Goal: Information Seeking & Learning: Learn about a topic

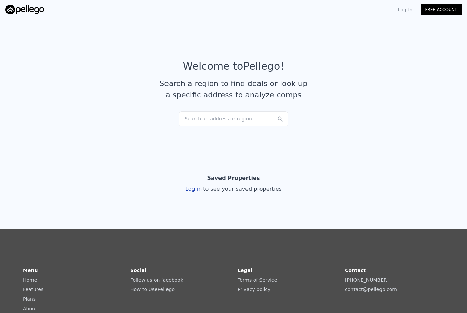
click at [231, 121] on div "Search an address or region..." at bounding box center [233, 118] width 109 height 15
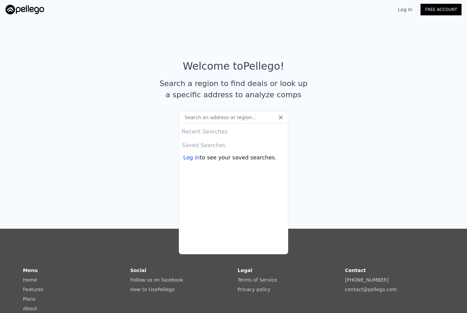
click at [224, 121] on input "text" at bounding box center [233, 117] width 109 height 12
type input "[STREET_ADDRESS]"
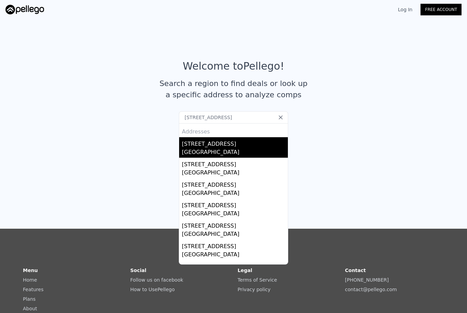
click at [254, 151] on div "[GEOGRAPHIC_DATA]" at bounding box center [235, 153] width 106 height 10
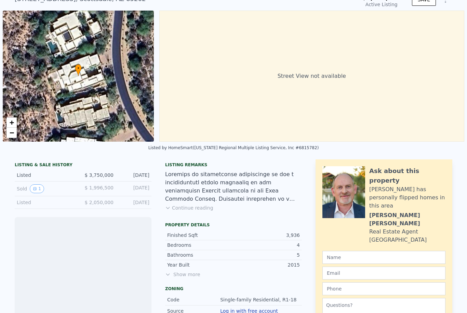
scroll to position [35, 0]
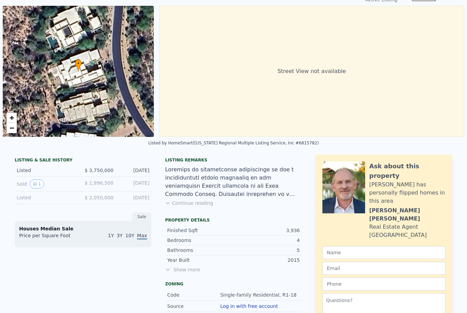
type input "-$ 4,083,552"
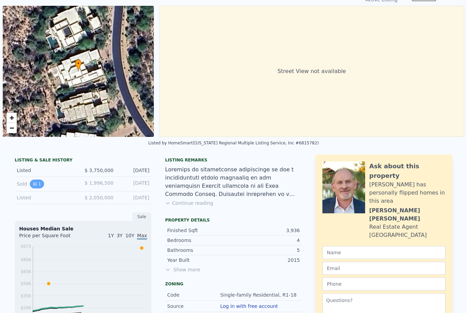
click at [39, 184] on button "1" at bounding box center [37, 184] width 14 height 9
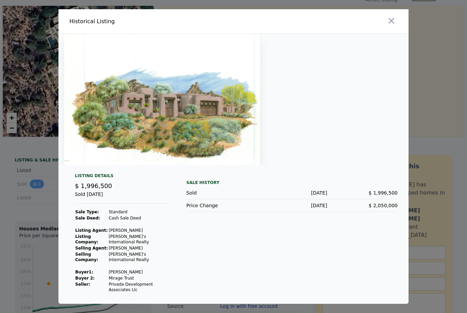
scroll to position [22, 0]
click at [393, 16] on icon "button" at bounding box center [392, 21] width 10 height 10
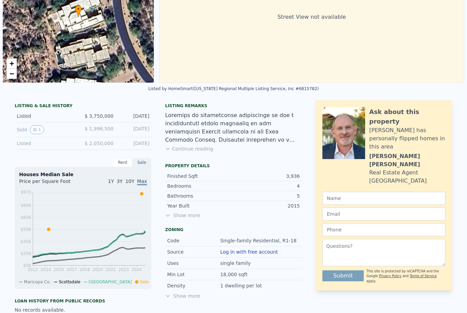
scroll to position [96, 0]
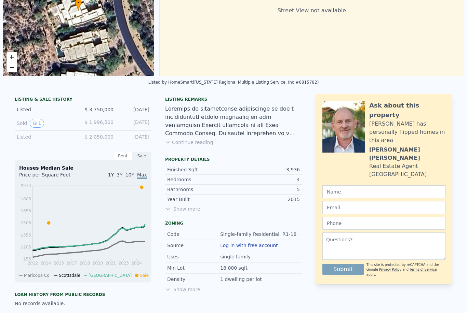
click at [199, 145] on button "Continue reading" at bounding box center [189, 142] width 48 height 7
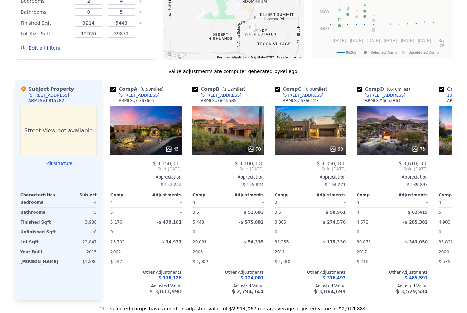
scroll to position [839, 0]
click at [329, 146] on div "60" at bounding box center [310, 149] width 65 height 7
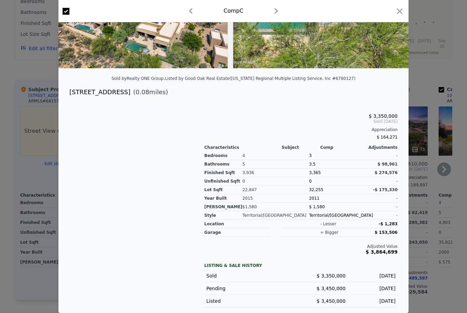
scroll to position [107, 0]
click at [419, 89] on div at bounding box center [233, 156] width 467 height 313
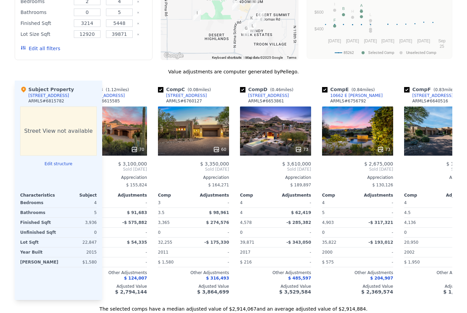
scroll to position [359, 0]
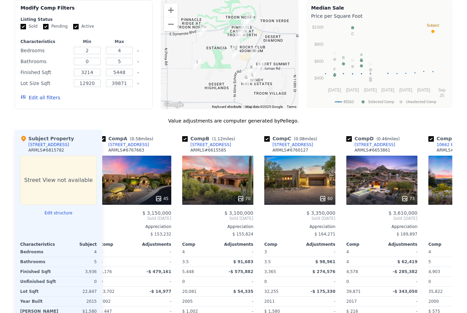
scroll to position [0, 11]
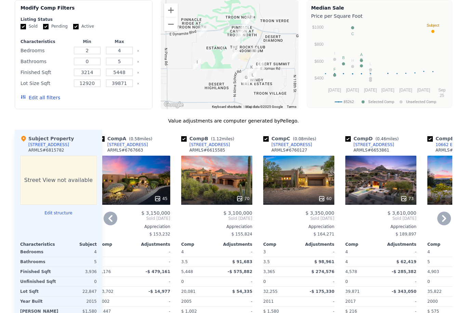
click at [305, 156] on div "60" at bounding box center [298, 180] width 71 height 49
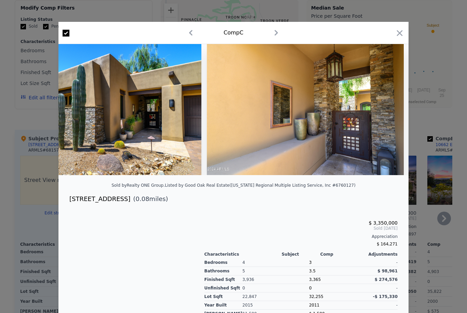
scroll to position [0, 258]
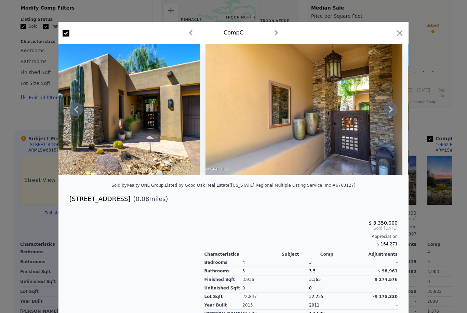
click at [330, 112] on img at bounding box center [303, 109] width 197 height 131
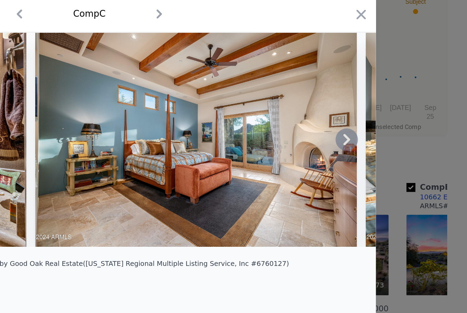
scroll to position [0, 0]
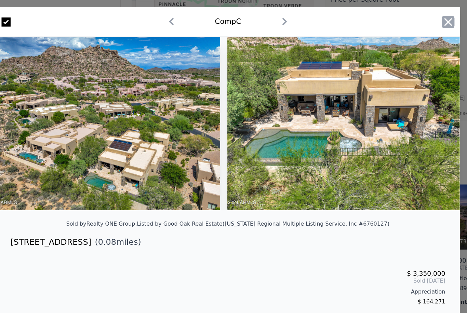
click at [395, 28] on icon "button" at bounding box center [400, 33] width 10 height 10
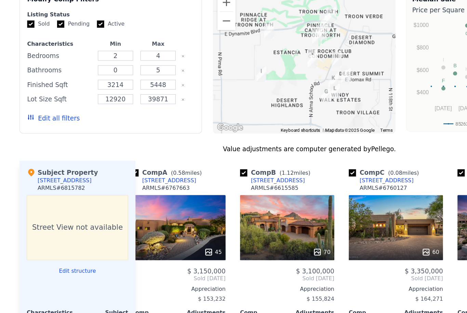
scroll to position [463, 0]
